Goal: Information Seeking & Learning: Learn about a topic

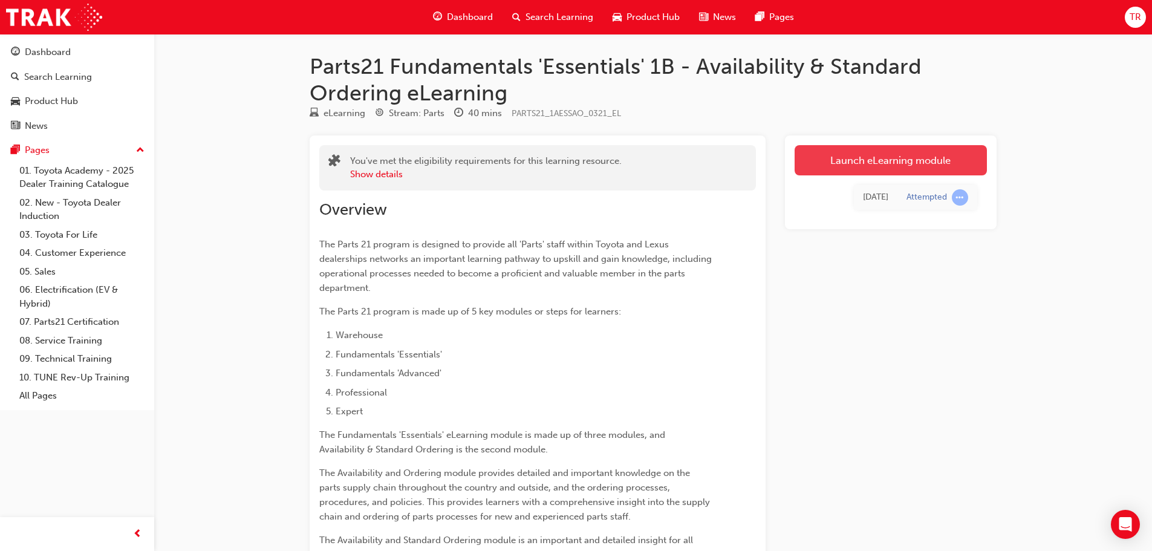
click at [855, 155] on link "Launch eLearning module" at bounding box center [891, 160] width 192 height 30
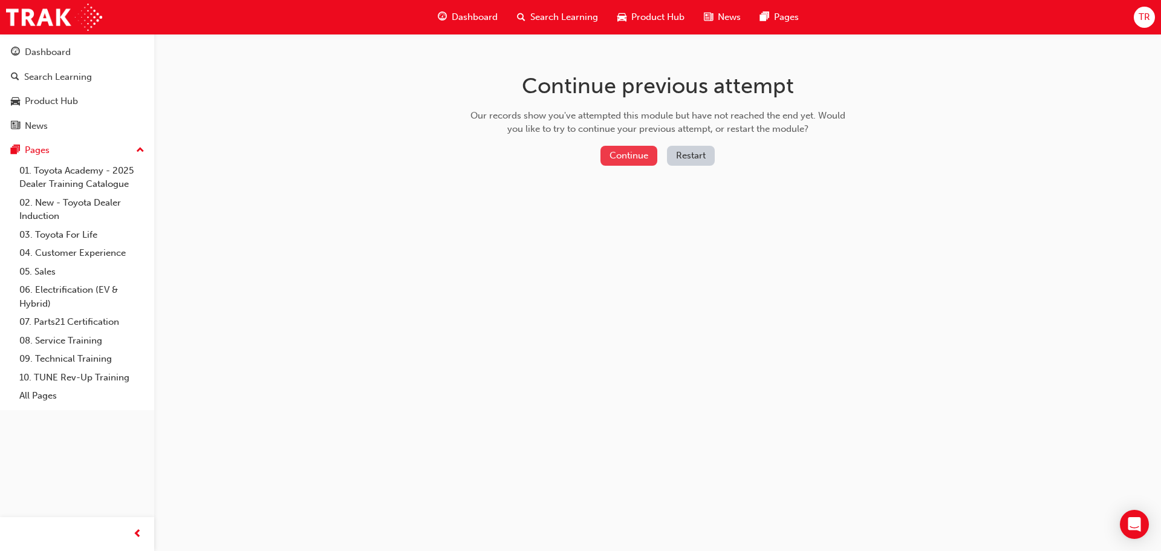
click at [645, 157] on button "Continue" at bounding box center [629, 156] width 57 height 20
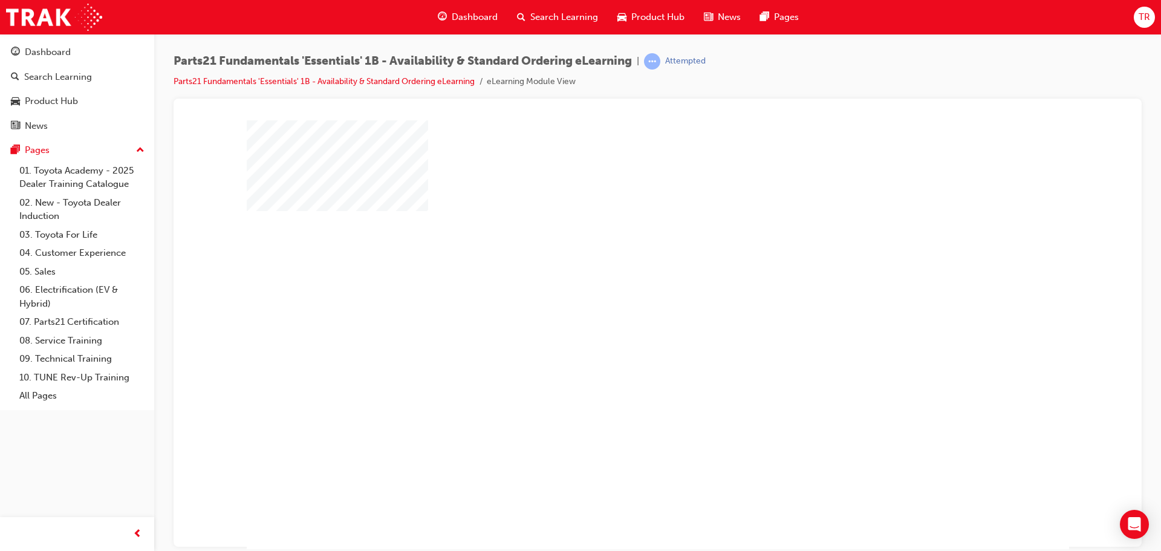
click at [623, 299] on div "play" at bounding box center [623, 299] width 0 height 0
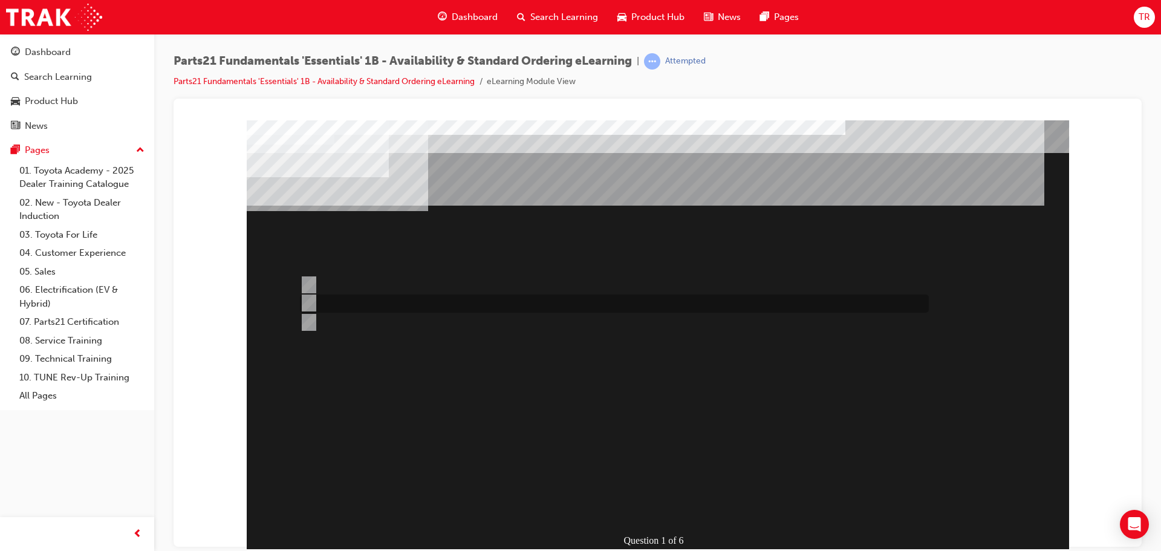
click at [313, 298] on div at bounding box center [611, 304] width 629 height 18
radio input "true"
drag, startPoint x: 305, startPoint y: 324, endPoint x: 412, endPoint y: 435, distance: 154.0
click at [305, 324] on input "Vendor Direct" at bounding box center [306, 322] width 13 height 13
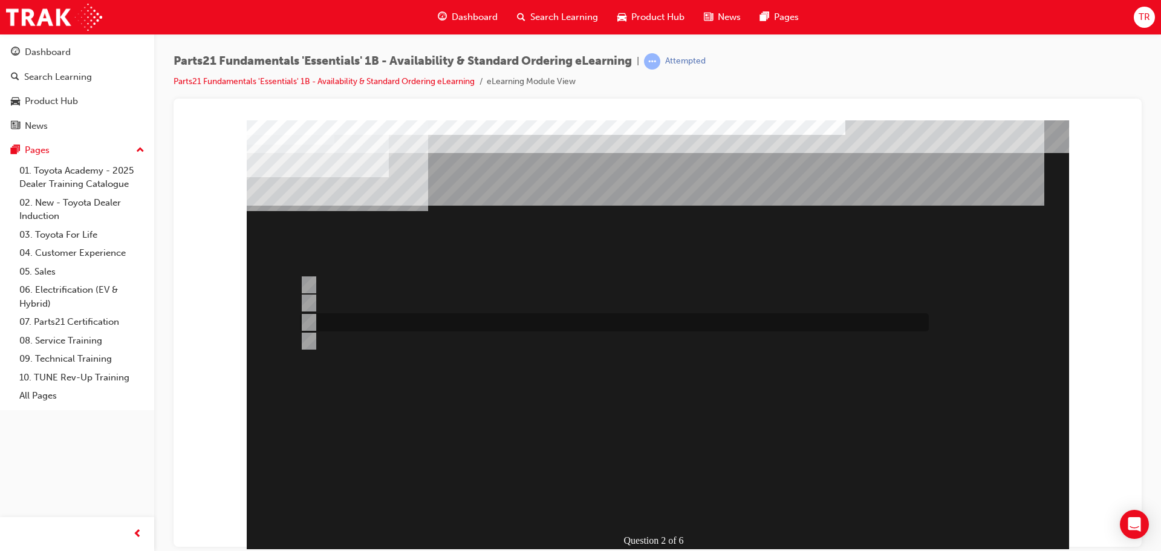
radio input "true"
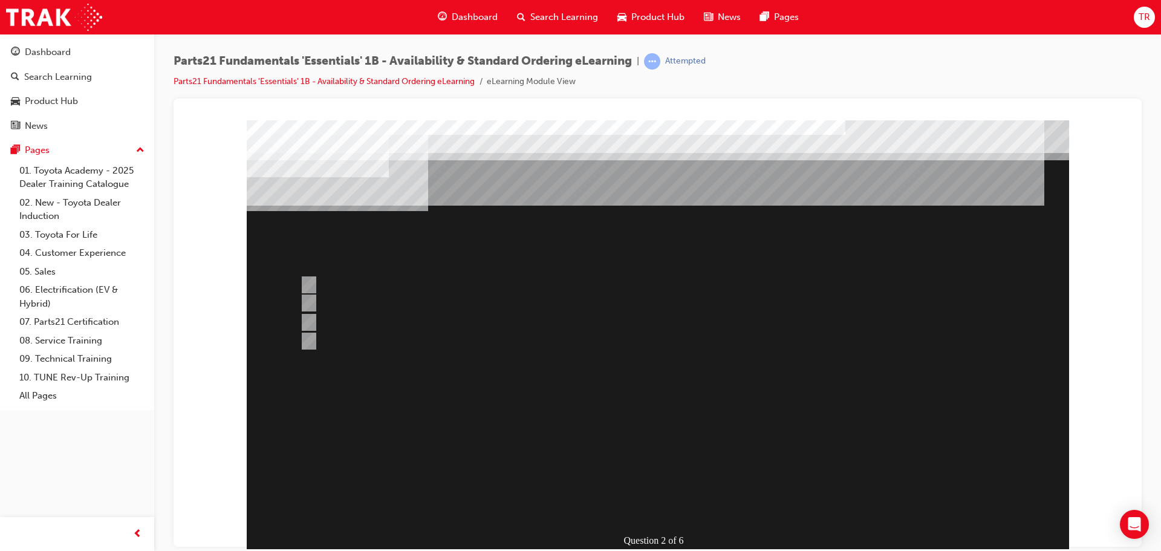
click at [310, 300] on div at bounding box center [658, 337] width 822 height 435
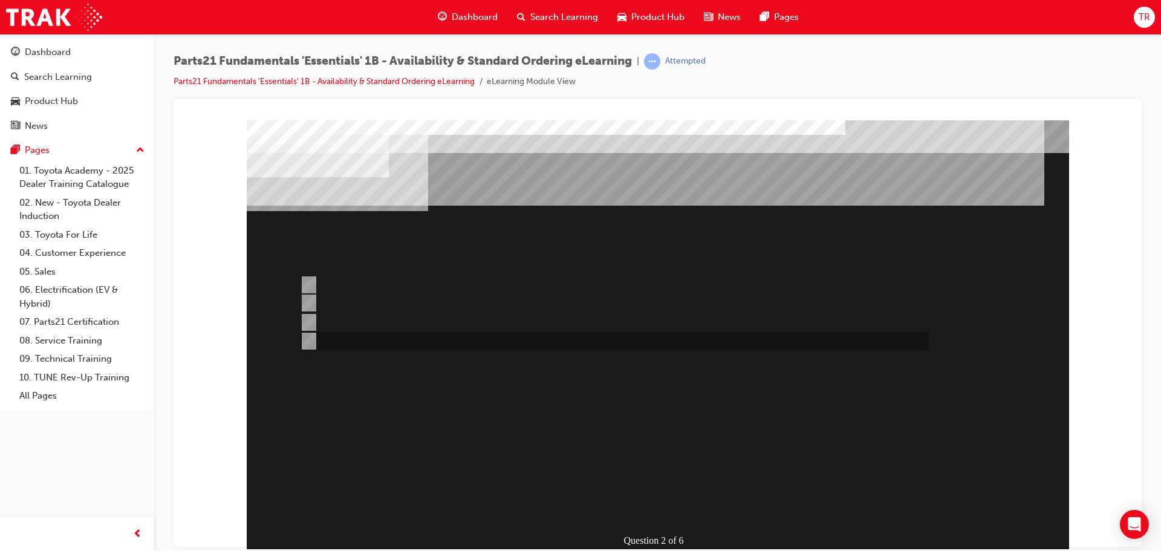
click at [309, 343] on input "Japan Sourced Parts Only" at bounding box center [306, 340] width 13 height 13
radio input "true"
click at [310, 318] on input "Both" at bounding box center [306, 322] width 13 height 13
radio input "true"
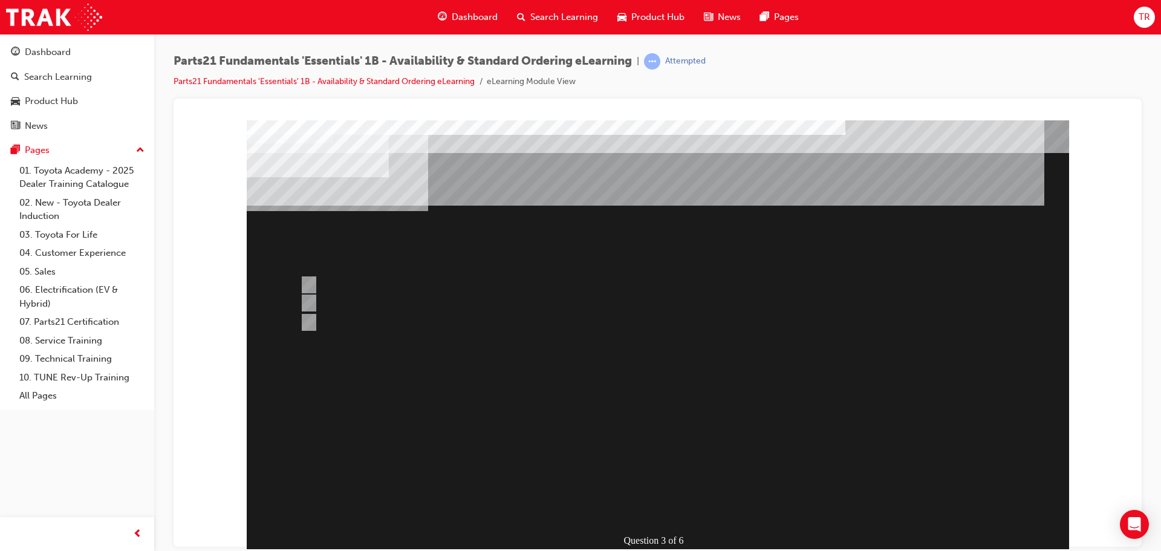
click at [311, 324] on input "2" at bounding box center [306, 322] width 13 height 13
radio input "true"
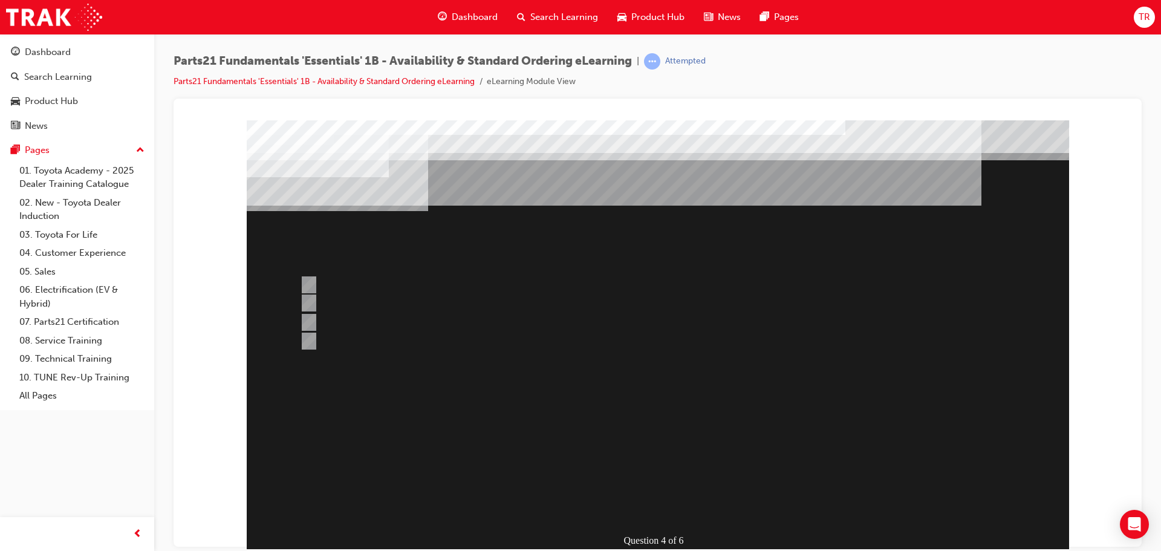
click at [307, 302] on div at bounding box center [658, 337] width 822 height 435
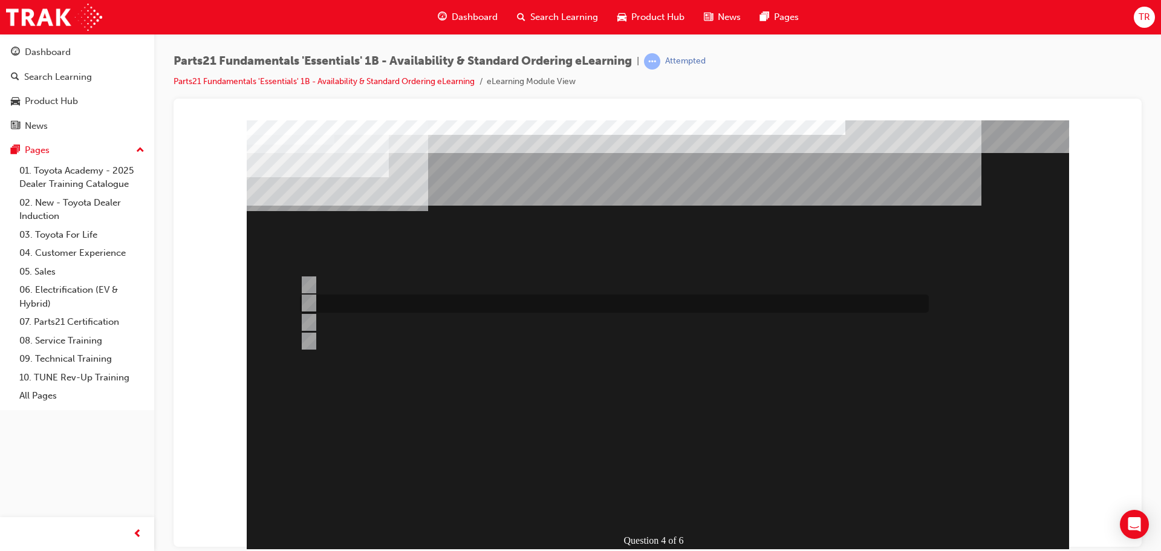
click at [310, 300] on input "C" at bounding box center [306, 302] width 13 height 13
radio input "true"
click at [316, 305] on div at bounding box center [611, 304] width 629 height 18
radio input "true"
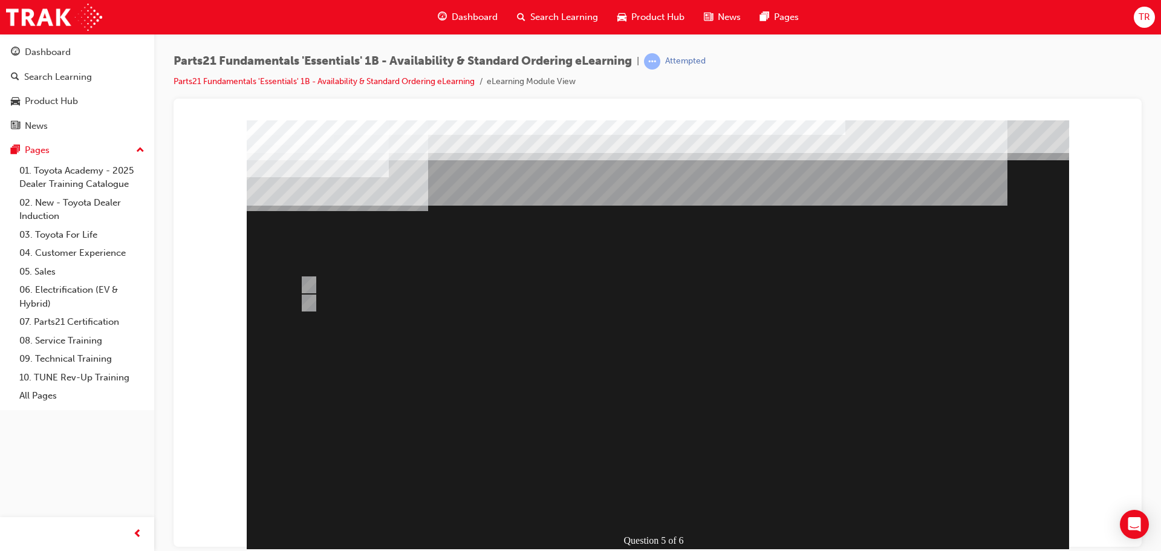
click at [304, 282] on div at bounding box center [658, 337] width 822 height 435
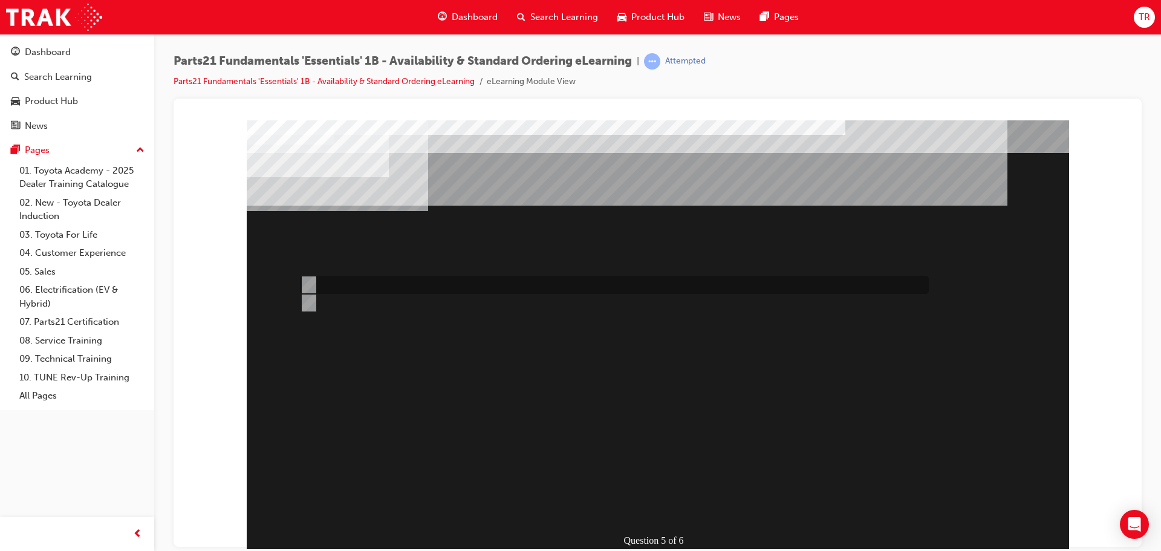
click at [311, 284] on input "Emergency" at bounding box center [306, 284] width 13 height 13
radio input "true"
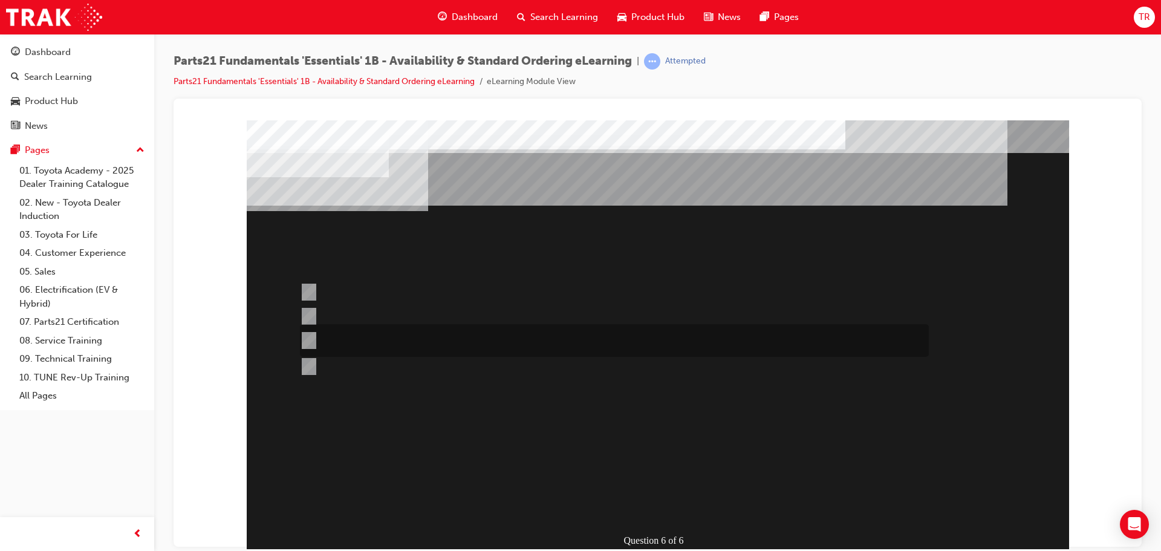
click at [308, 337] on input "Submit a case to the PCHD then follow-up with a phone call (if urgent)." at bounding box center [306, 340] width 13 height 13
radio input "true"
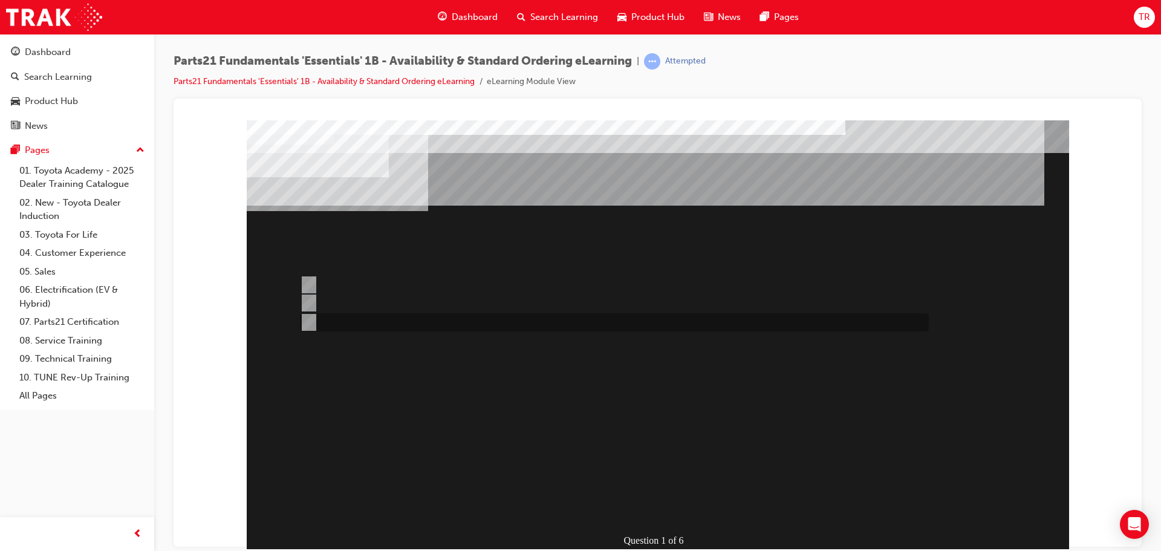
click at [307, 320] on input "Toyota Production Control" at bounding box center [306, 322] width 13 height 13
radio input "true"
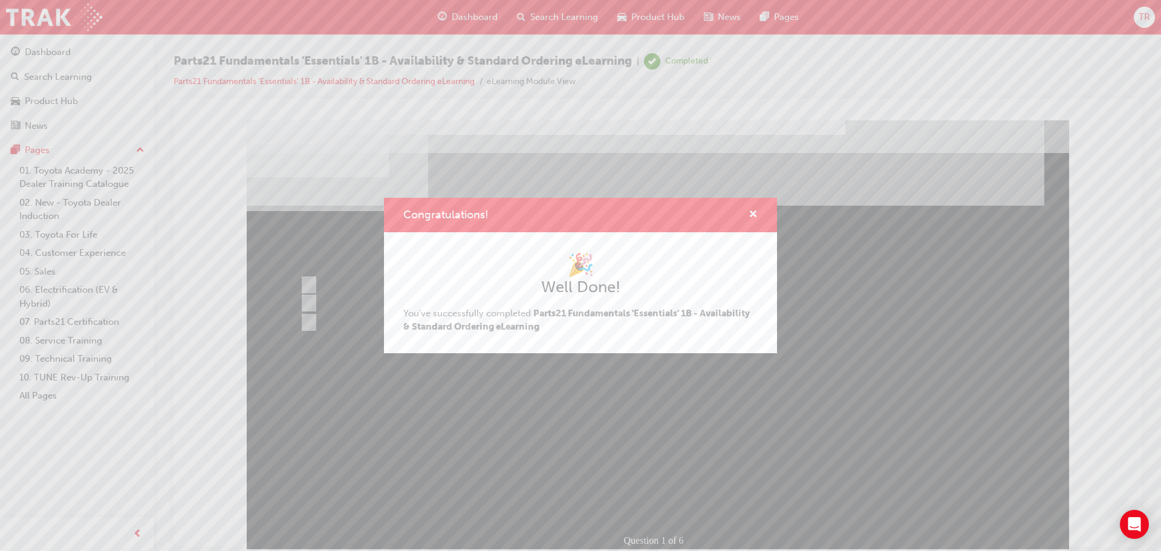
click at [307, 302] on div "Congratulations! 🎉 Well Done! You've successfully completed Parts21 Fundamental…" at bounding box center [580, 275] width 1161 height 551
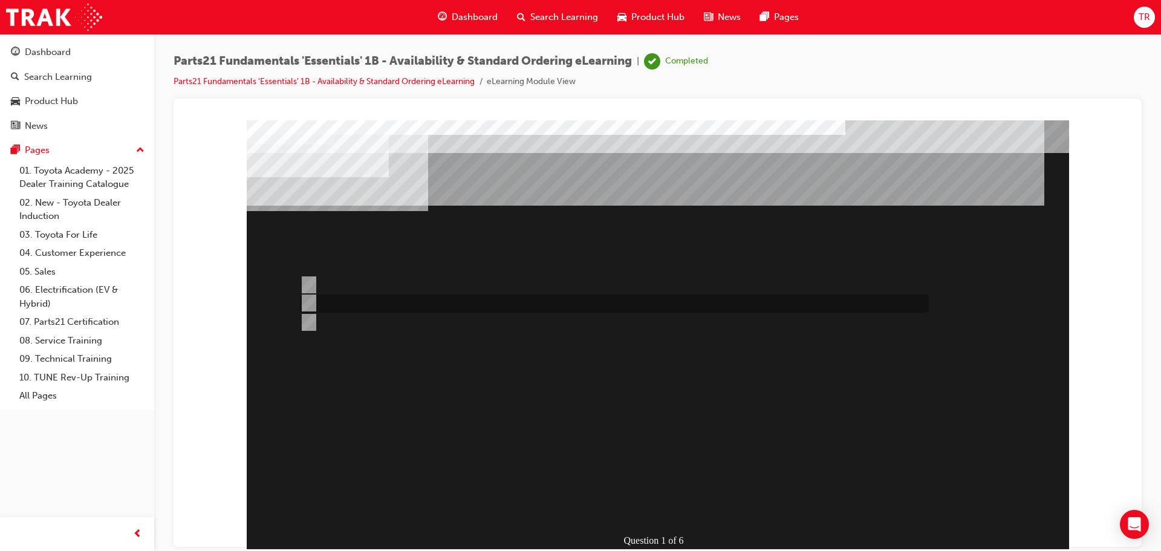
click at [309, 301] on input "Toyota Parts Centre" at bounding box center [306, 302] width 13 height 13
radio input "true"
click at [306, 342] on input "Japan Sourced Parts Only" at bounding box center [306, 340] width 13 height 13
radio input "true"
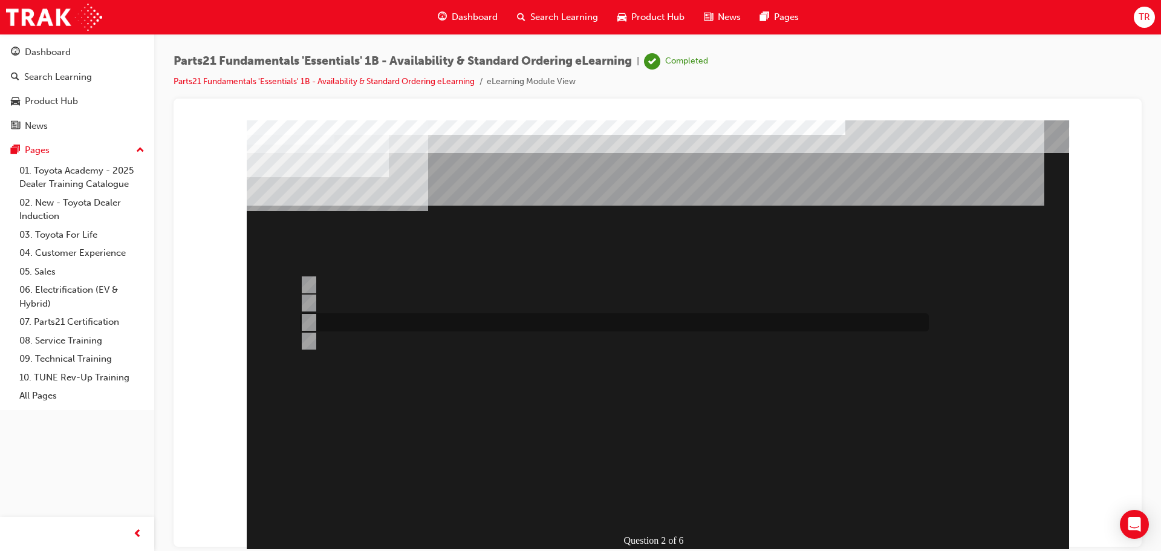
click at [308, 321] on input "Vendor Direct" at bounding box center [306, 322] width 13 height 13
radio input "true"
click at [313, 339] on input "Japan Sourced Parts Only" at bounding box center [306, 340] width 13 height 13
radio input "true"
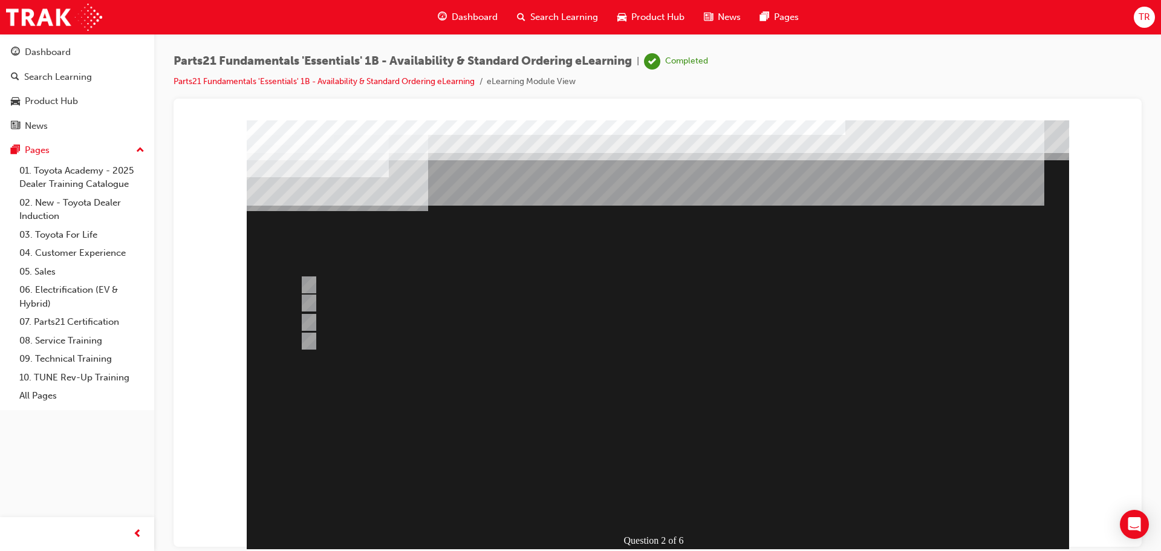
click at [311, 321] on div at bounding box center [658, 337] width 822 height 435
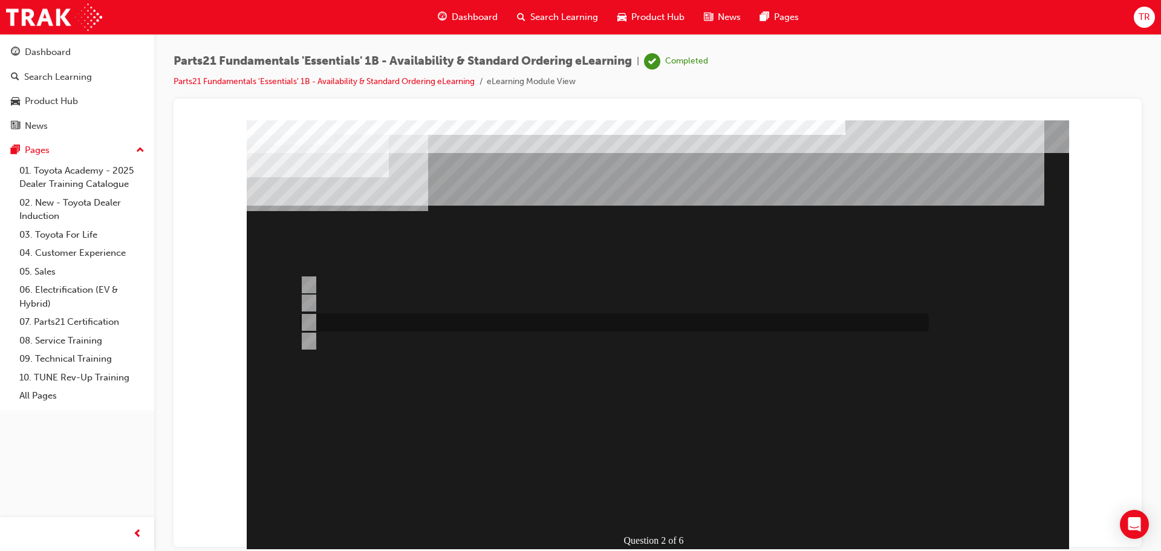
click at [307, 321] on input "Vendor Direct" at bounding box center [306, 322] width 13 height 13
radio input "true"
click at [314, 317] on div at bounding box center [611, 322] width 629 height 18
radio input "true"
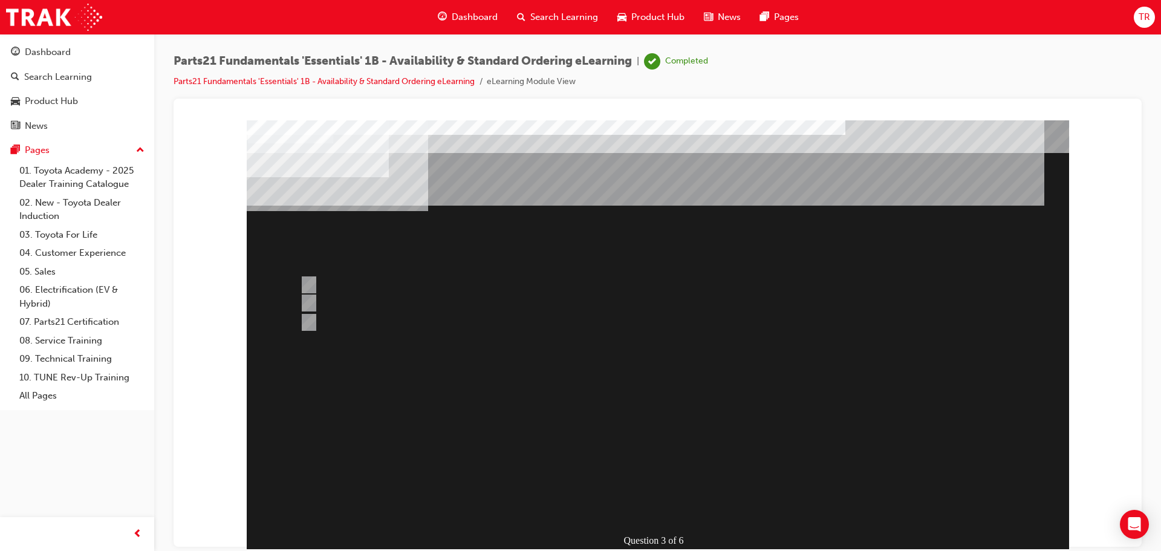
click at [305, 281] on input "1" at bounding box center [306, 284] width 13 height 13
radio input "true"
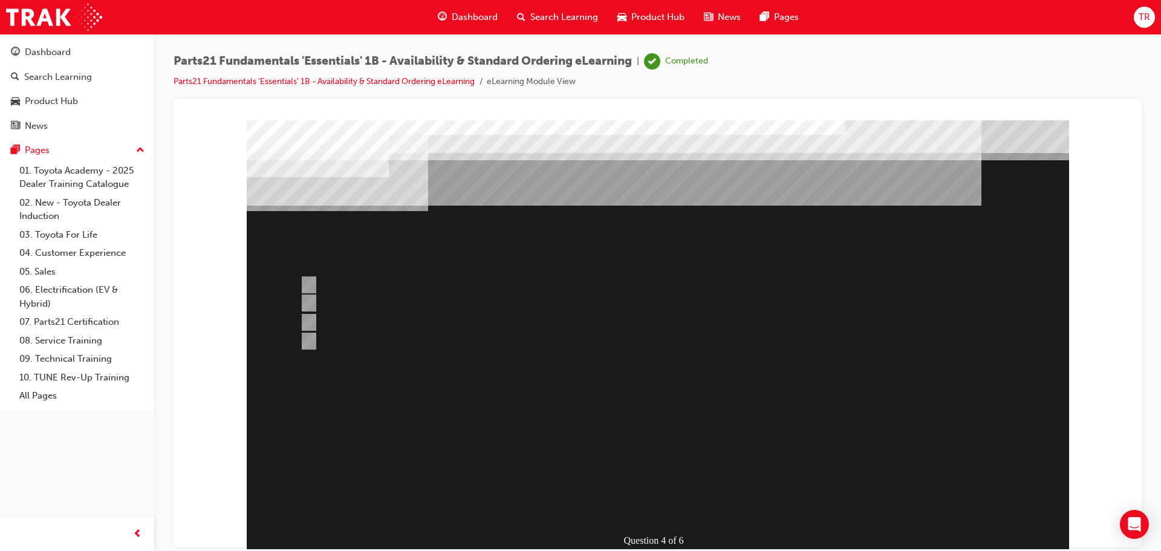
click at [308, 341] on div at bounding box center [658, 337] width 822 height 435
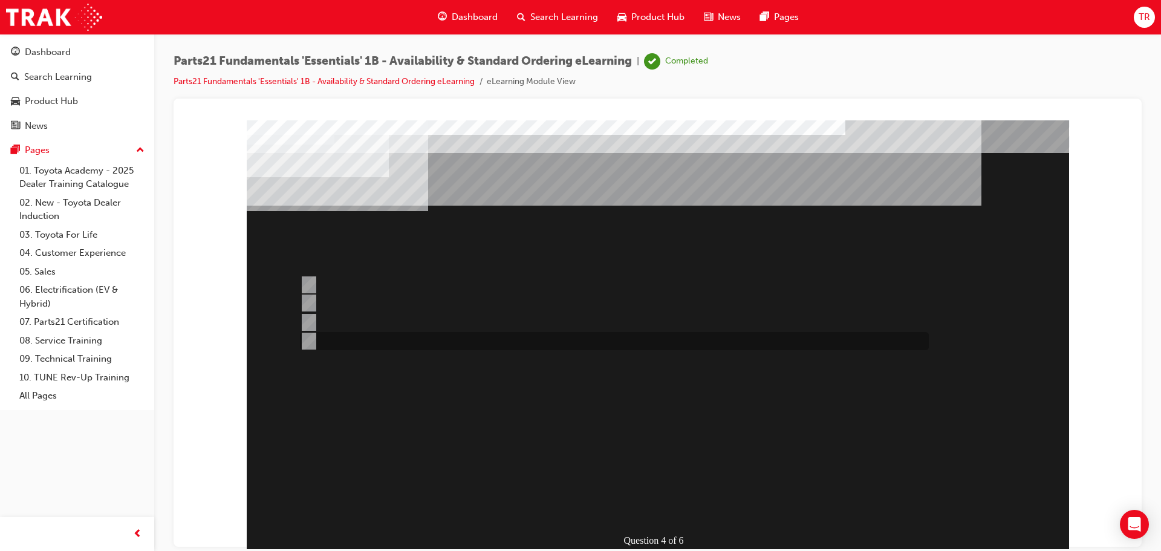
click at [313, 339] on input "3" at bounding box center [306, 340] width 13 height 13
radio input "true"
click at [312, 281] on input "Emergency" at bounding box center [306, 284] width 13 height 13
radio input "true"
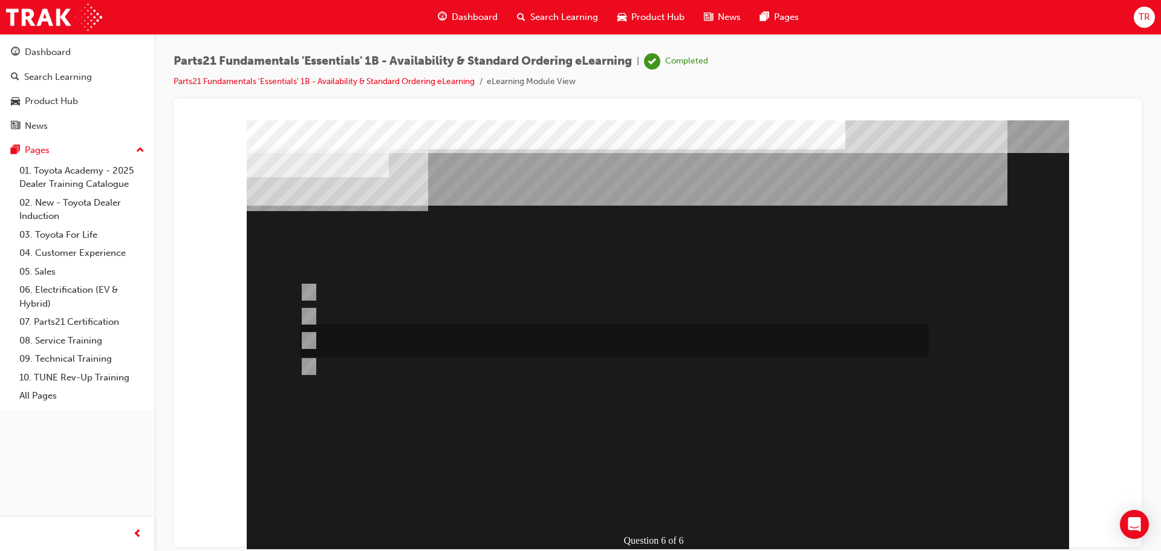
click at [311, 340] on input "Submit a case to the PCHD then follow-up with a phone call (if urgent)." at bounding box center [306, 340] width 13 height 13
radio input "true"
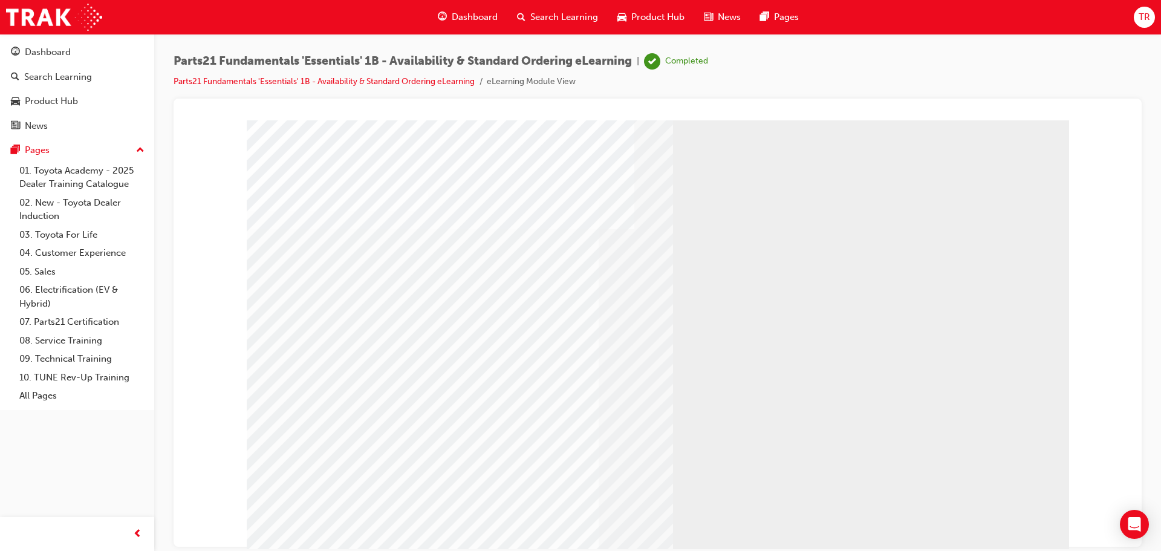
click at [65, 59] on div "Dashboard" at bounding box center [48, 52] width 46 height 14
